Goal: Task Accomplishment & Management: Use online tool/utility

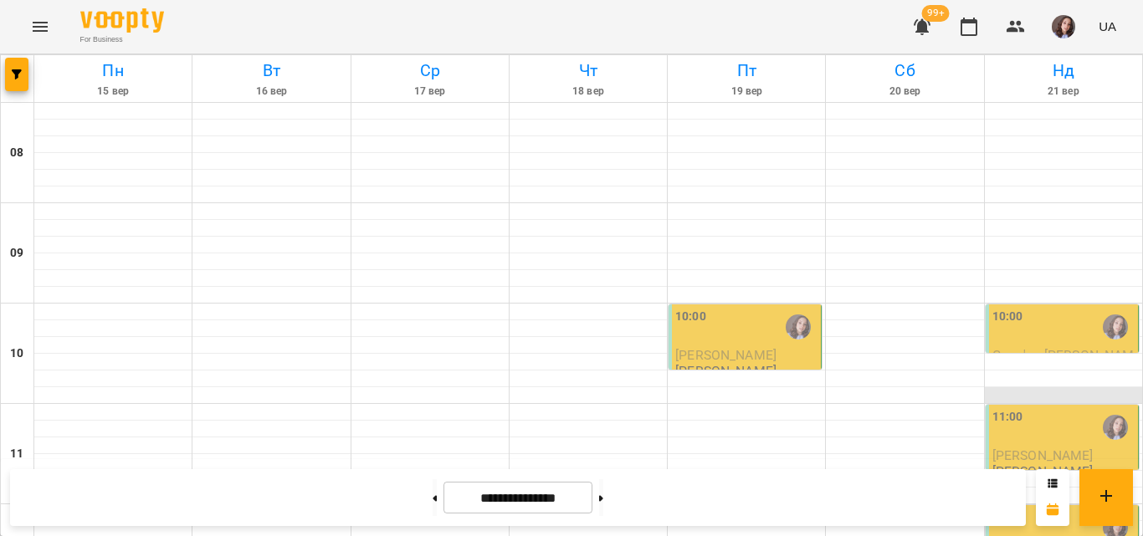
scroll to position [84, 0]
click at [1017, 308] on div "10:00" at bounding box center [1063, 327] width 142 height 38
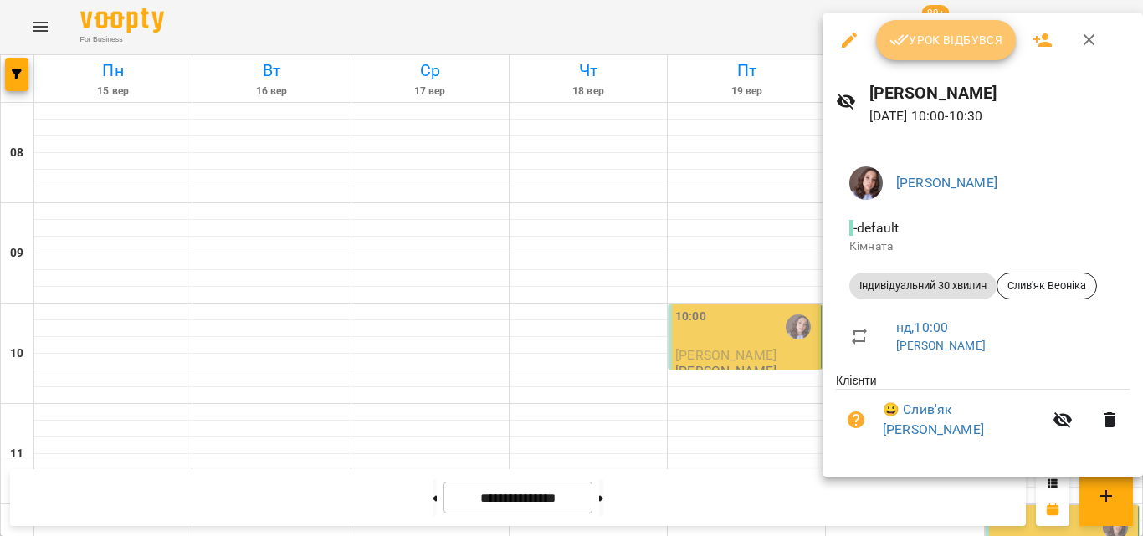
click at [930, 53] on button "Урок відбувся" at bounding box center [946, 40] width 141 height 40
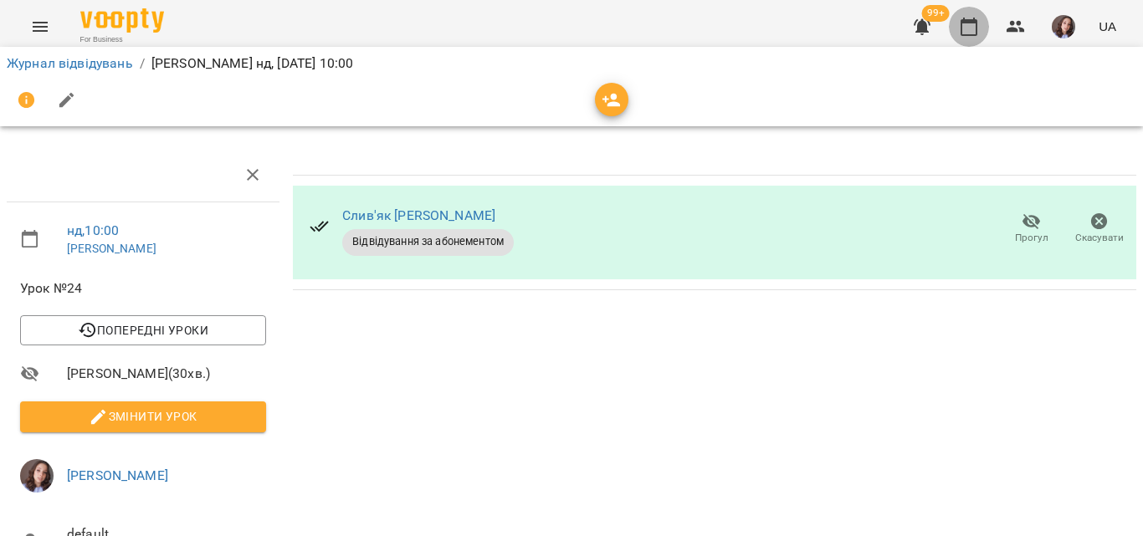
click at [972, 36] on icon "button" at bounding box center [969, 27] width 20 height 20
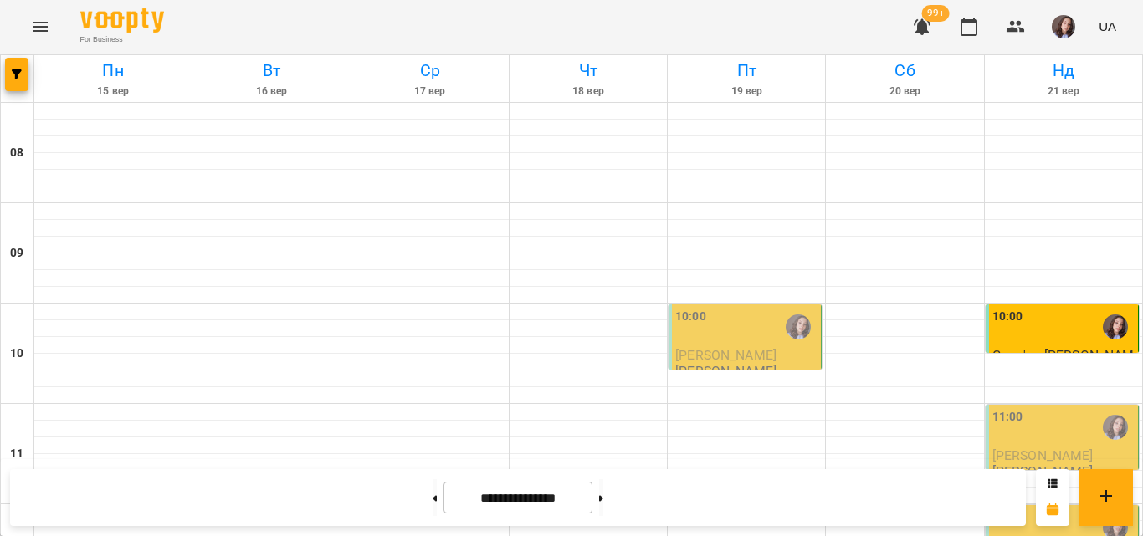
scroll to position [251, 0]
click at [999, 509] on div "12:00" at bounding box center [1007, 528] width 31 height 38
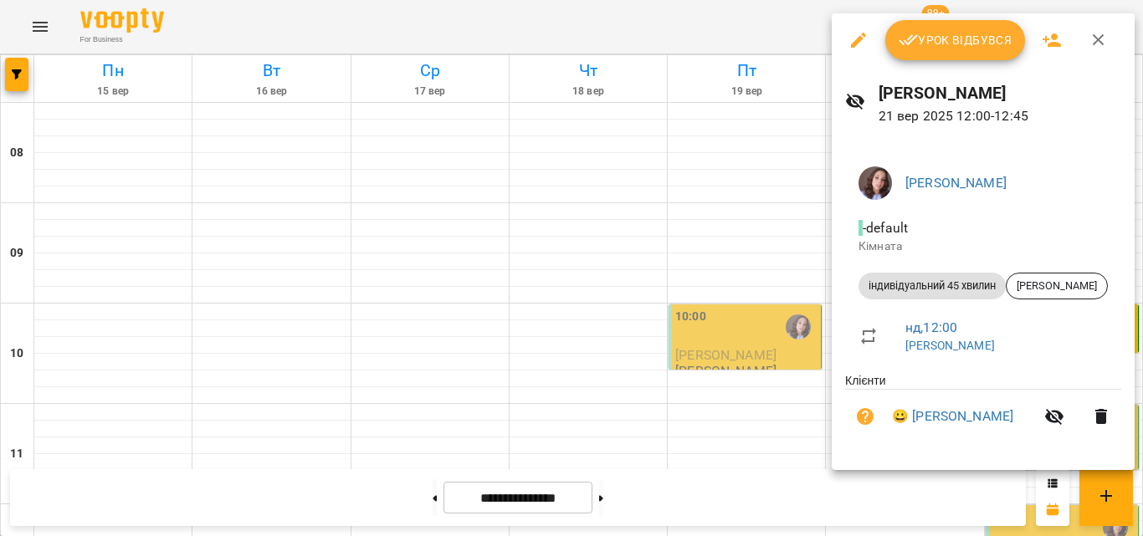
click at [964, 38] on span "Урок відбувся" at bounding box center [956, 40] width 114 height 20
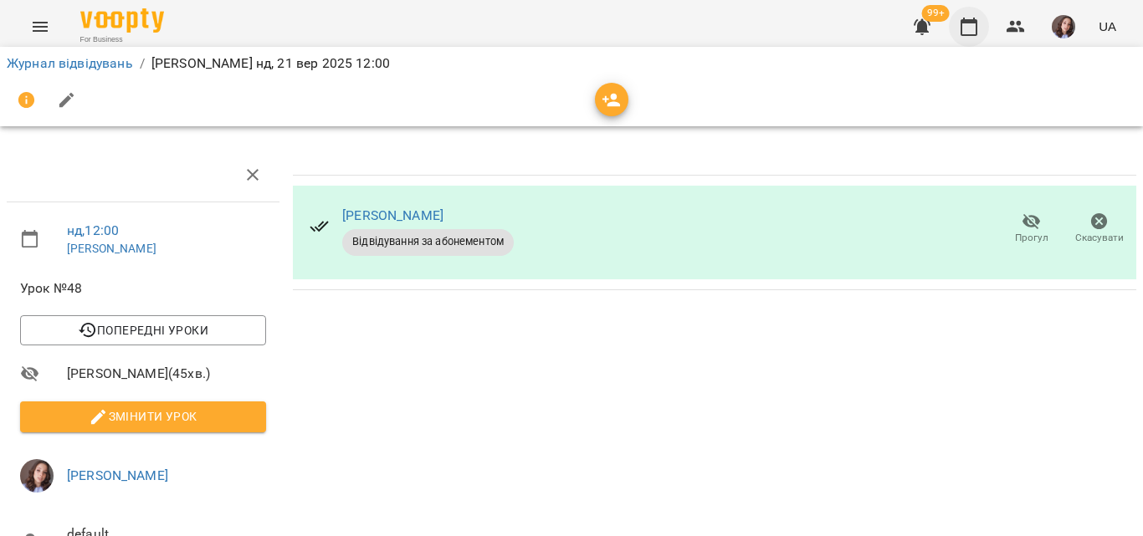
click at [965, 30] on icon "button" at bounding box center [969, 27] width 20 height 20
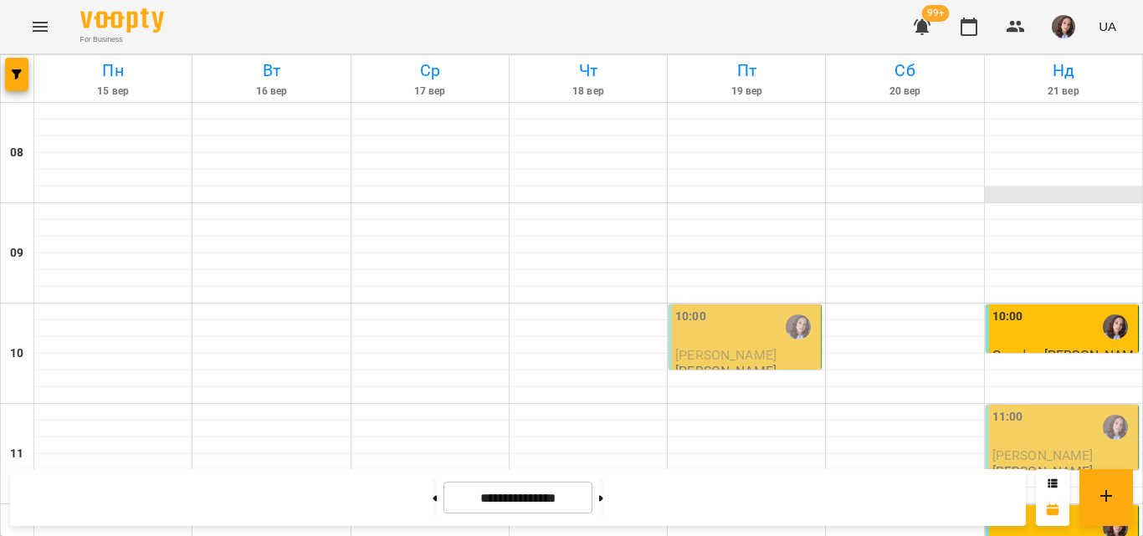
scroll to position [418, 0]
click at [1056, 14] on button "button" at bounding box center [1064, 27] width 44 height 44
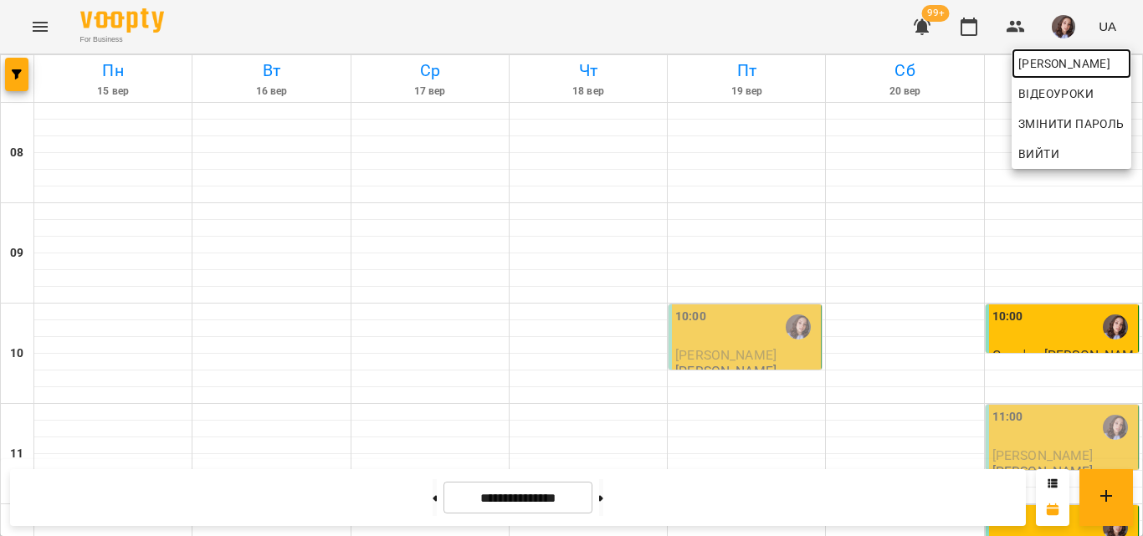
click at [1047, 64] on span "[PERSON_NAME]" at bounding box center [1071, 64] width 106 height 20
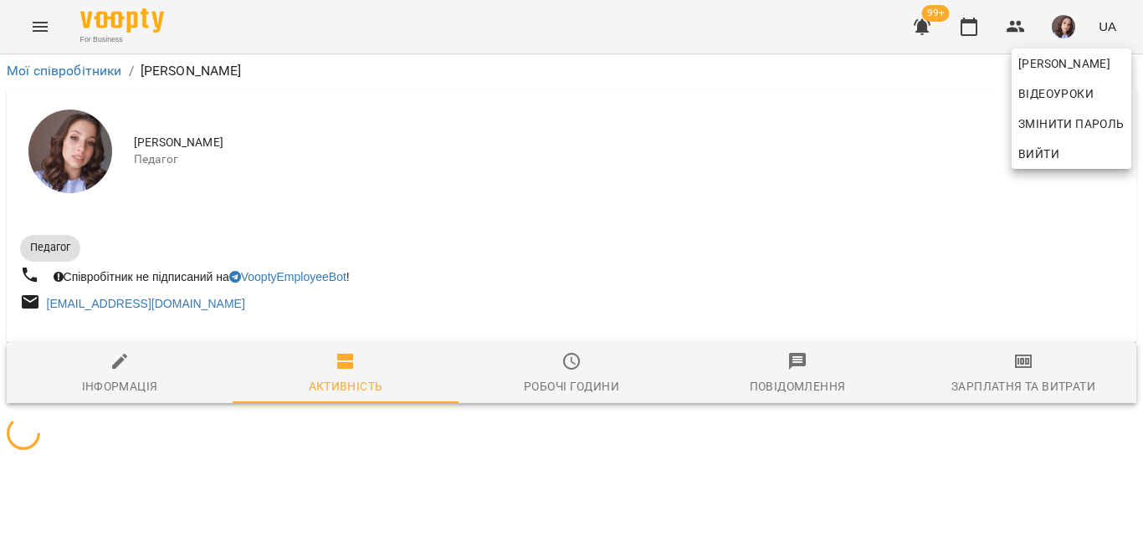
click at [1004, 371] on div at bounding box center [571, 268] width 1143 height 536
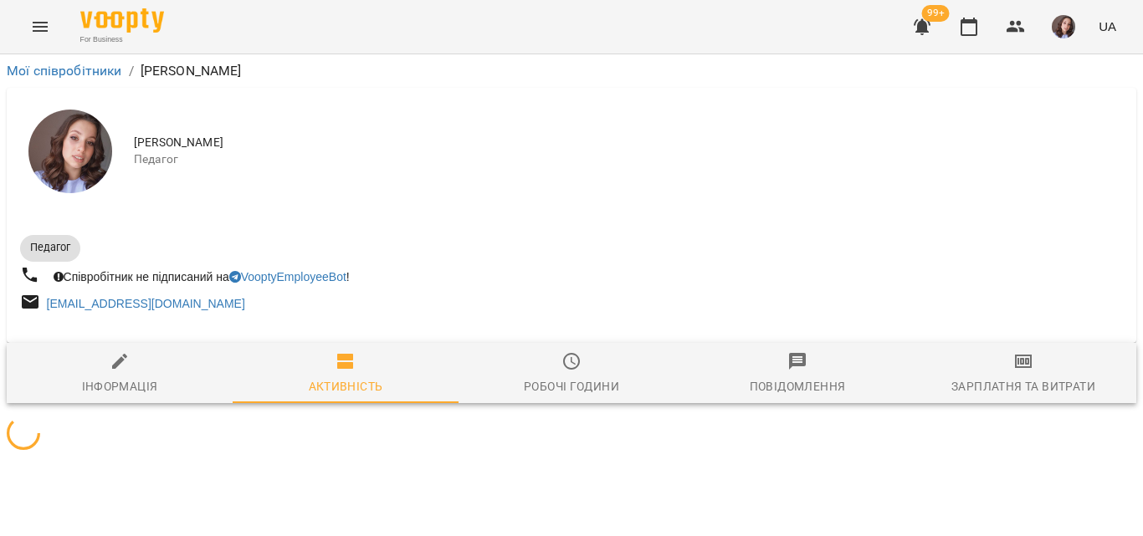
click at [1015, 368] on icon "button" at bounding box center [1023, 361] width 17 height 13
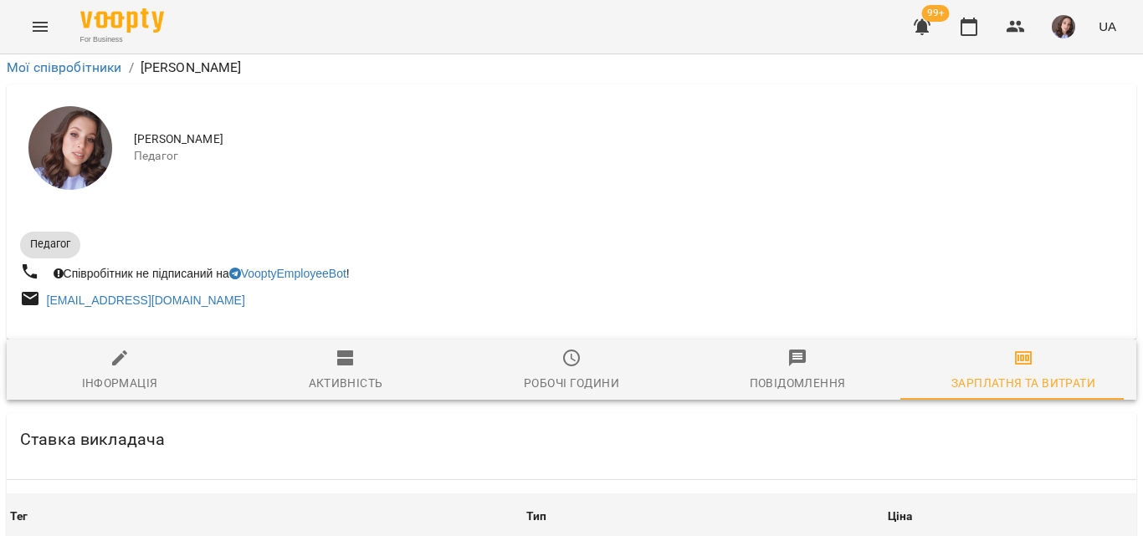
scroll to position [1088, 0]
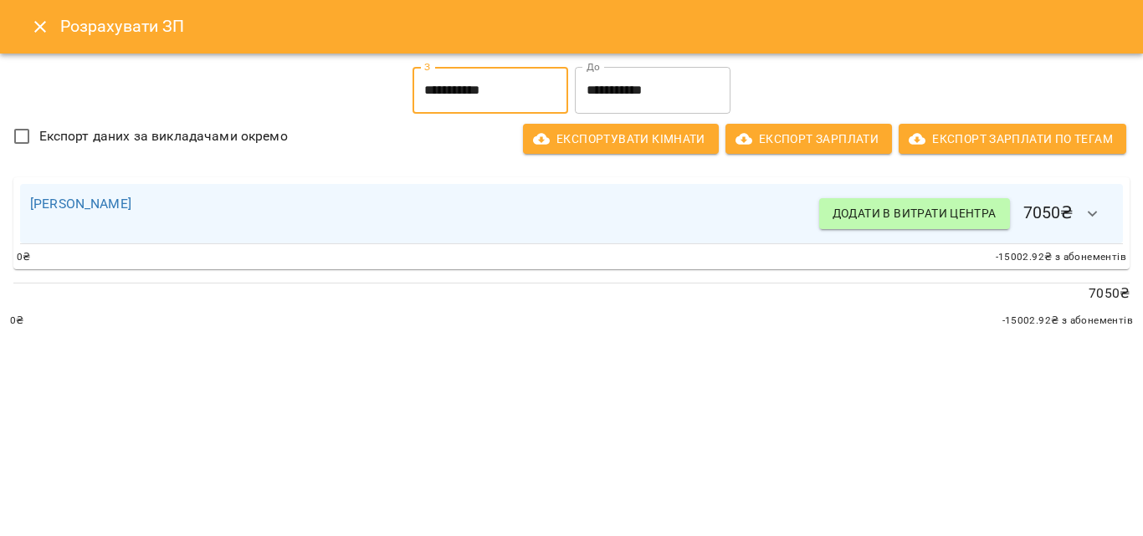
click at [505, 67] on input "**********" at bounding box center [491, 90] width 156 height 47
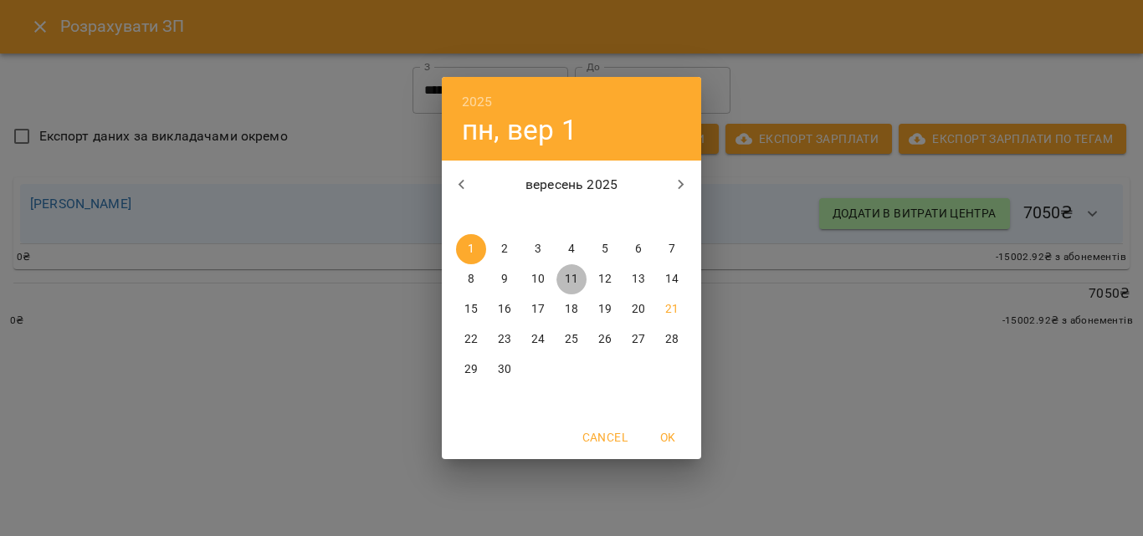
click at [577, 275] on p "11" at bounding box center [571, 279] width 13 height 17
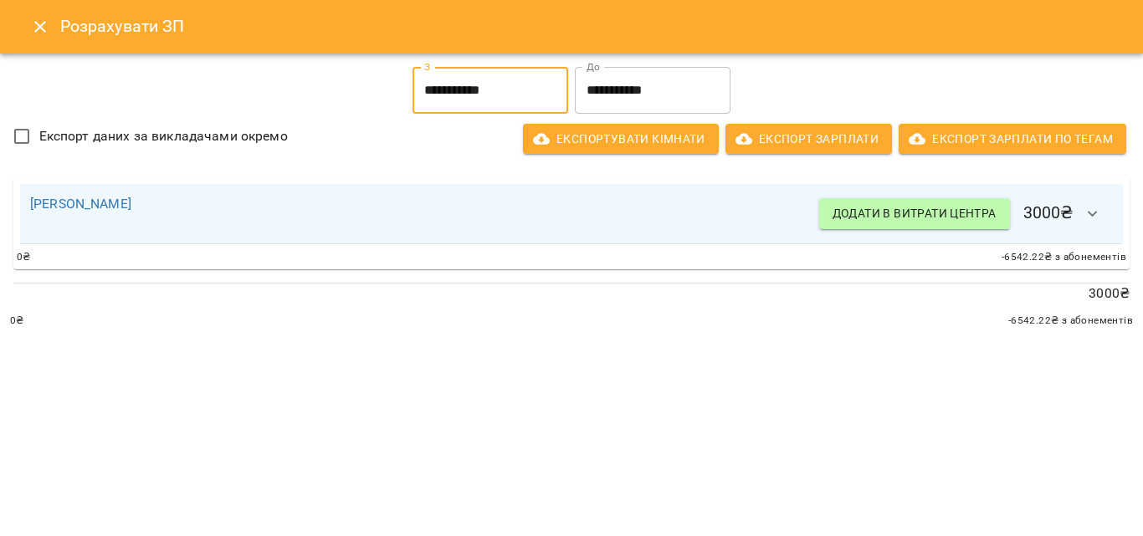
click at [490, 93] on input "**********" at bounding box center [491, 90] width 156 height 47
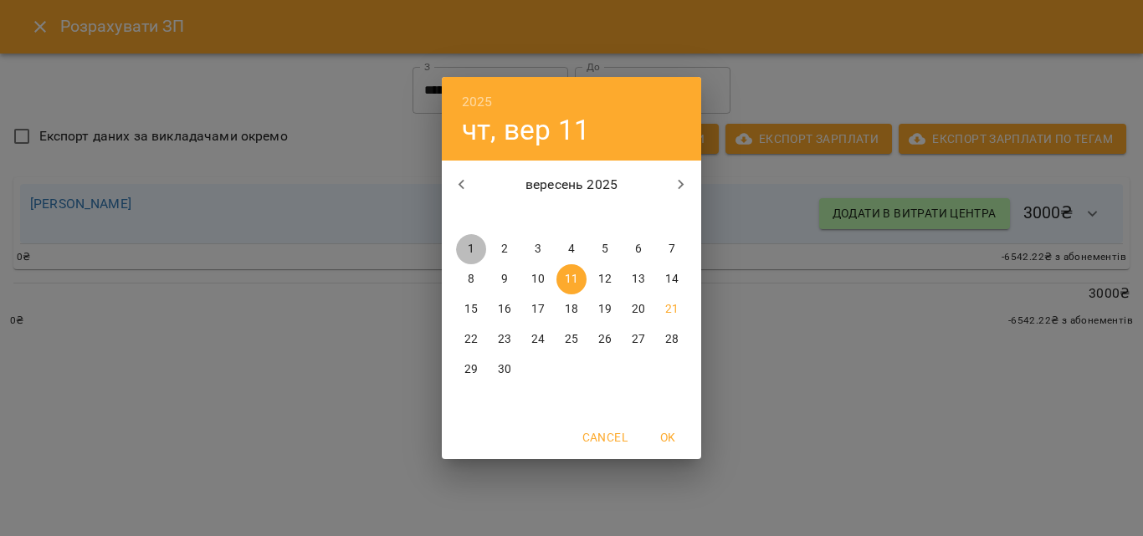
click at [462, 239] on button "1" at bounding box center [471, 249] width 30 height 30
type input "**********"
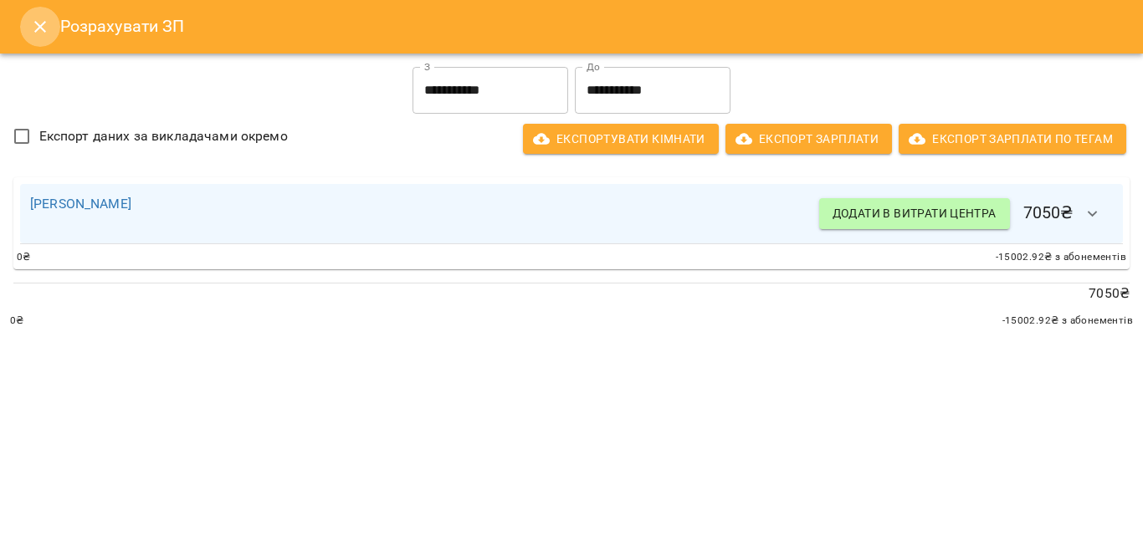
click at [29, 19] on button "Close" at bounding box center [40, 27] width 40 height 40
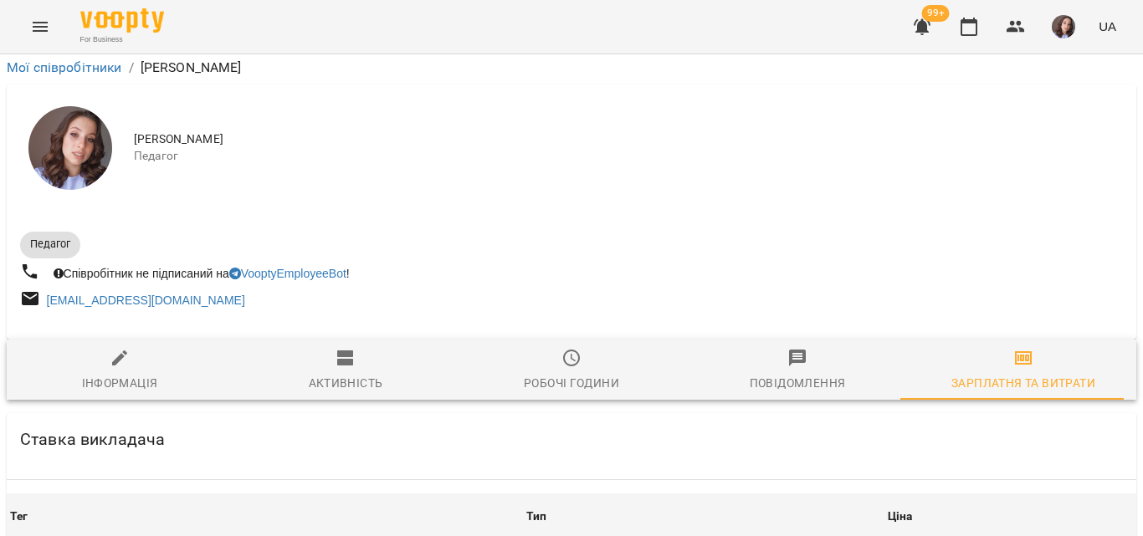
scroll to position [0, 0]
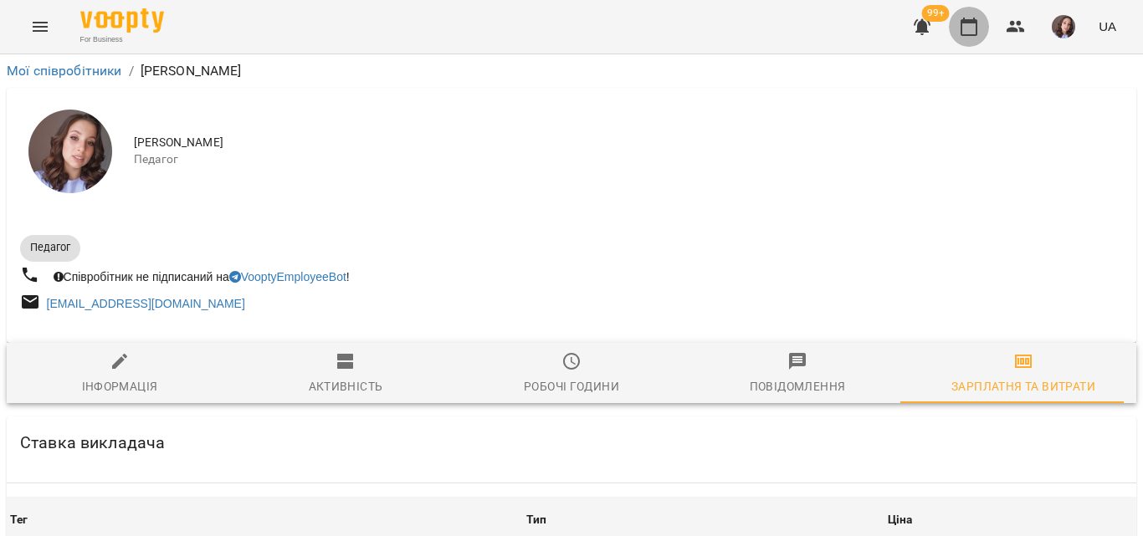
click at [966, 28] on icon "button" at bounding box center [969, 27] width 20 height 20
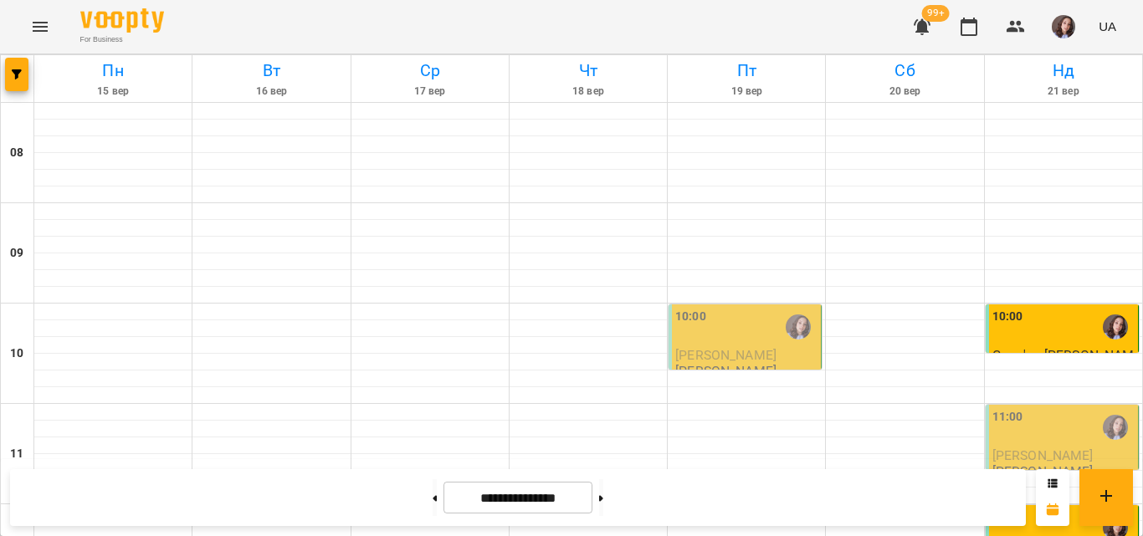
scroll to position [335, 0]
click at [603, 501] on button at bounding box center [601, 497] width 4 height 37
type input "**********"
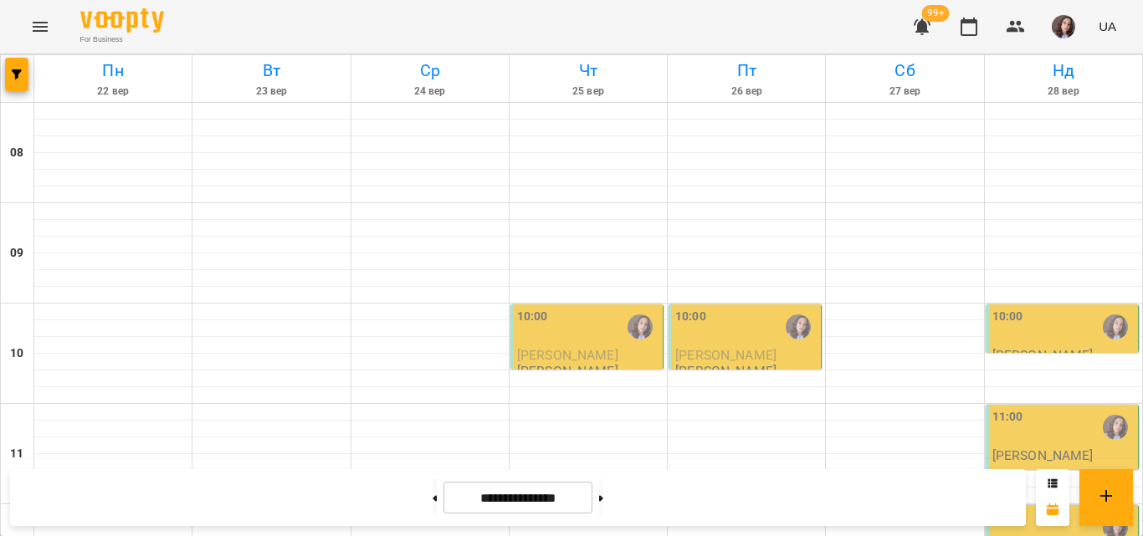
scroll to position [753, 0]
click at [1067, 31] on img "button" at bounding box center [1063, 26] width 23 height 23
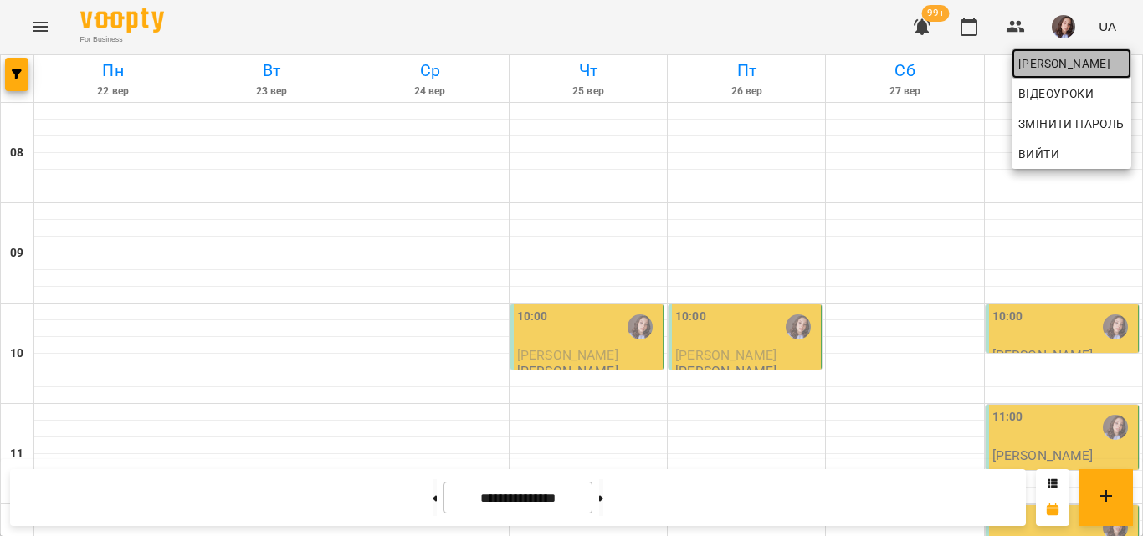
click at [1069, 67] on span "[PERSON_NAME]" at bounding box center [1071, 64] width 106 height 20
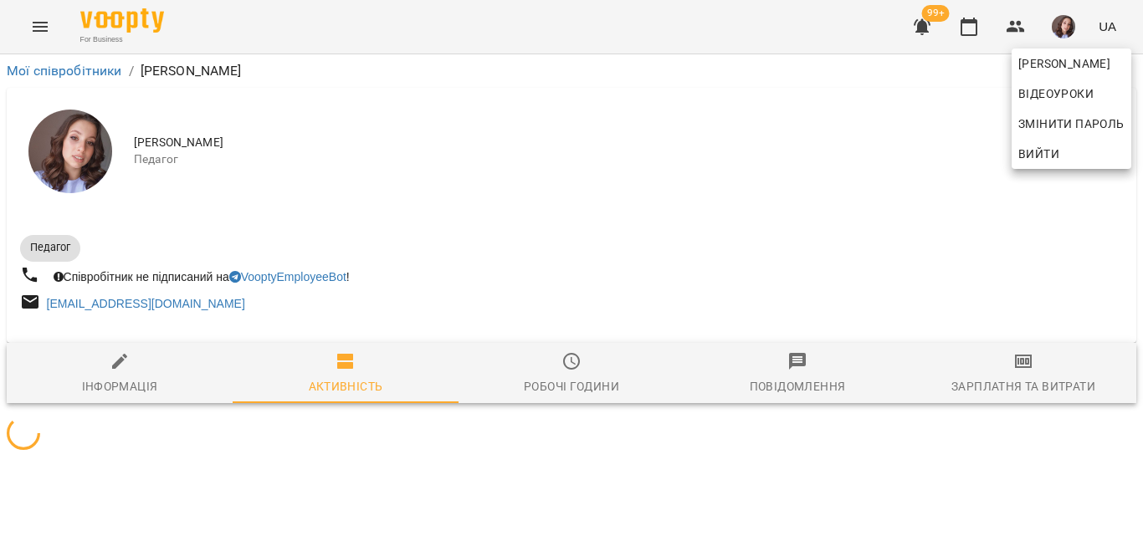
click at [1009, 386] on div at bounding box center [571, 268] width 1143 height 536
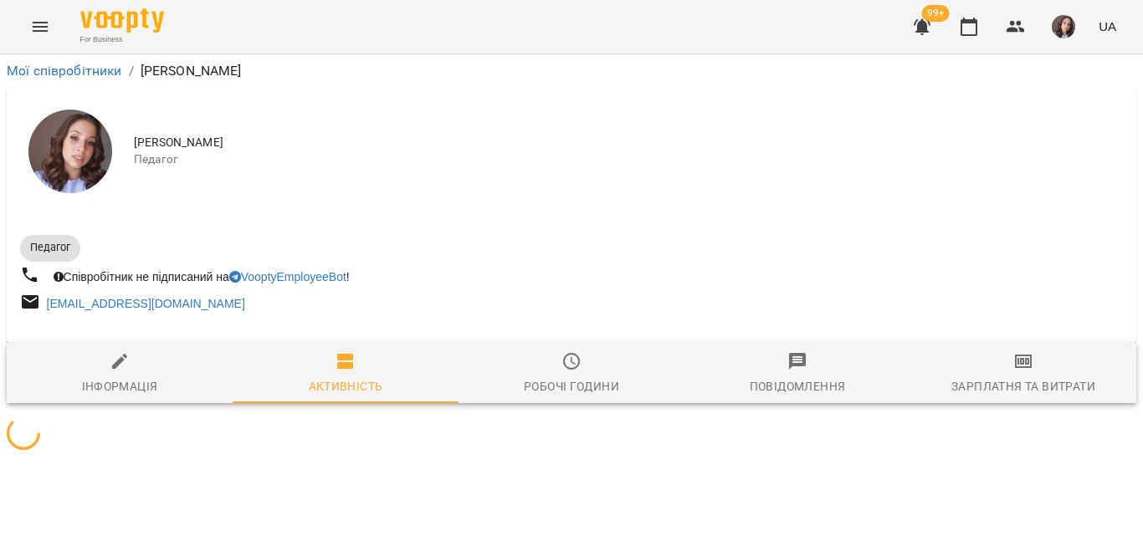
click at [1009, 386] on div "[PERSON_NAME] Відеоуроки Змінити пароль Вийти" at bounding box center [571, 268] width 1143 height 536
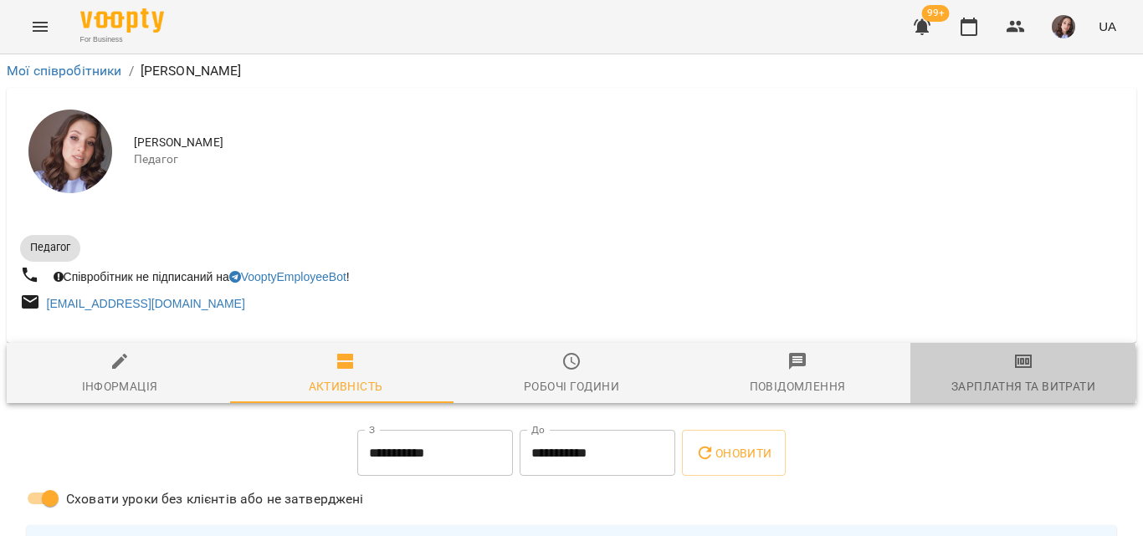
click at [1010, 377] on span "Зарплатня та Витрати" at bounding box center [1023, 373] width 206 height 45
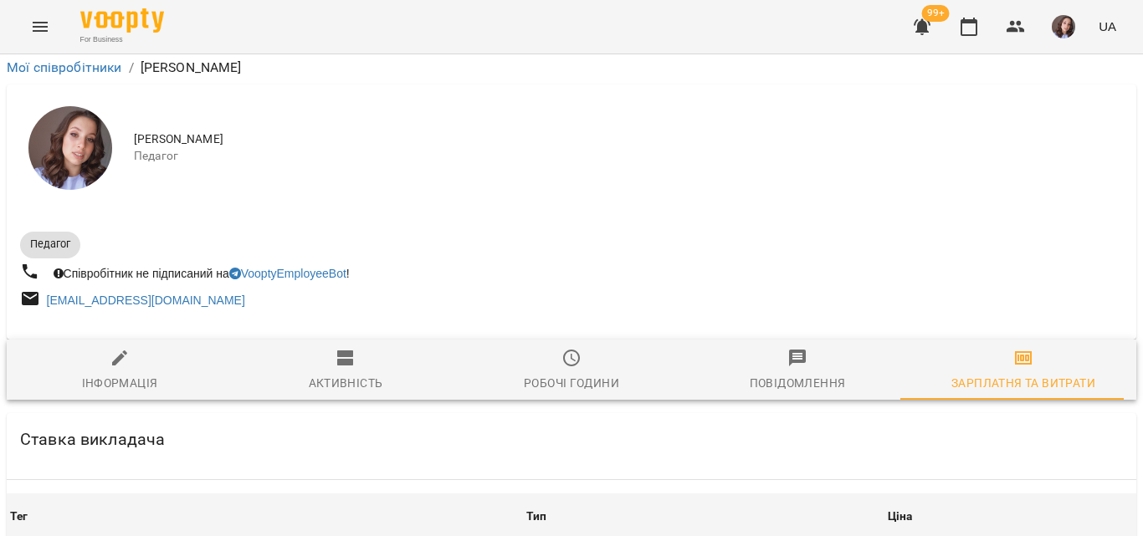
scroll to position [1004, 0]
